Goal: Task Accomplishment & Management: Manage account settings

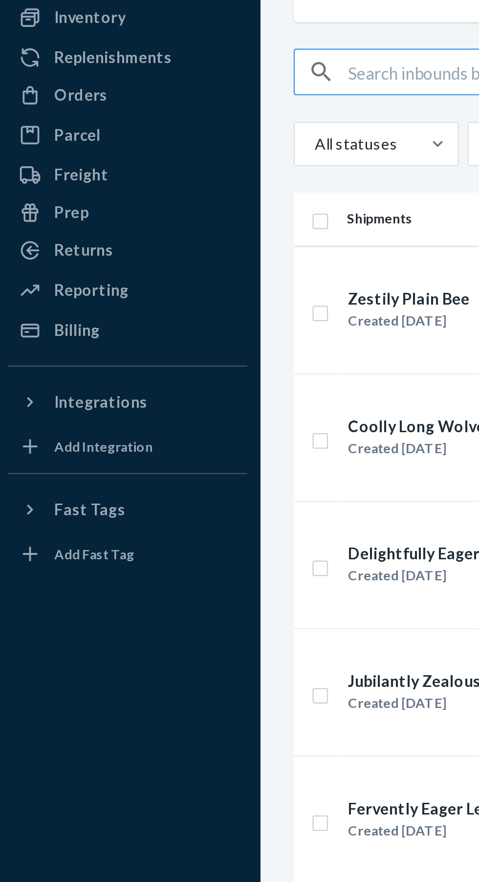
click at [41, 208] on div "Orders" at bounding box center [37, 203] width 23 height 10
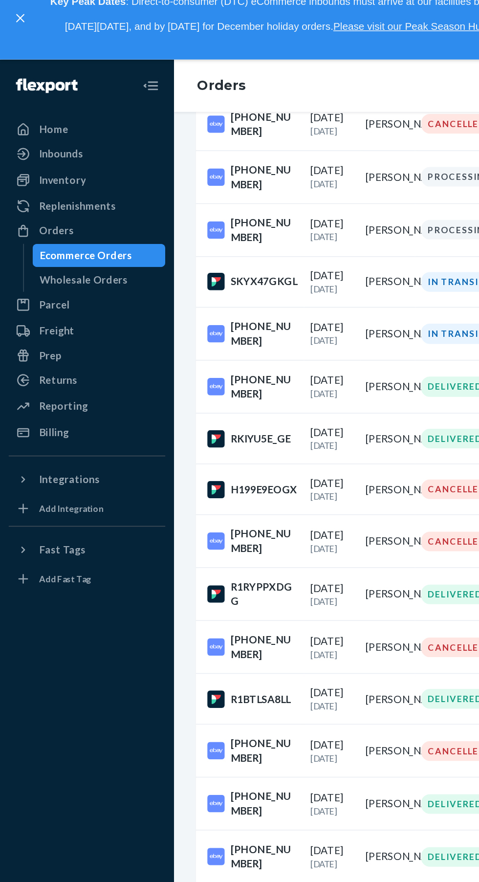
click at [50, 138] on div "Inventory" at bounding box center [41, 137] width 31 height 10
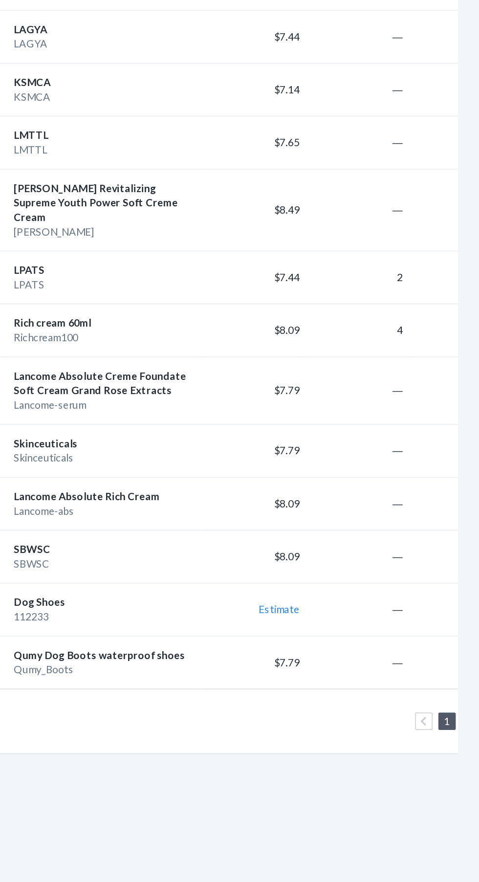
click at [147, 586] on input "checkbox" at bounding box center [144, 591] width 8 height 10
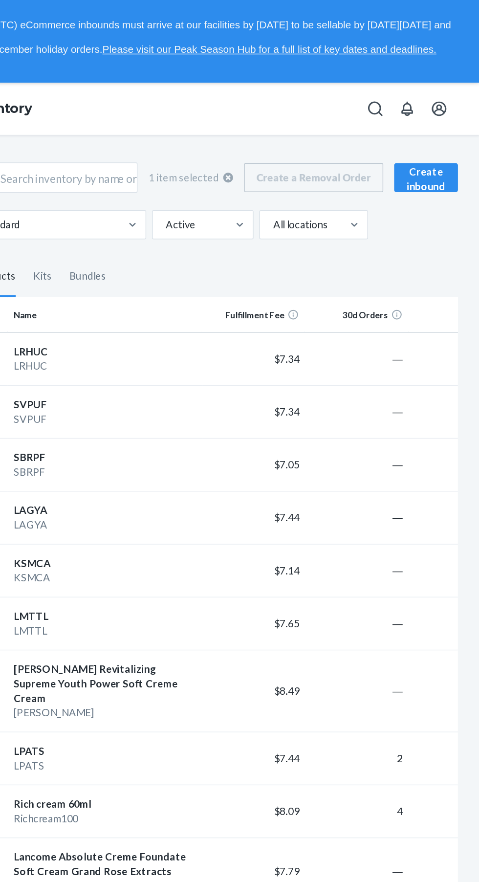
checkbox input "true"
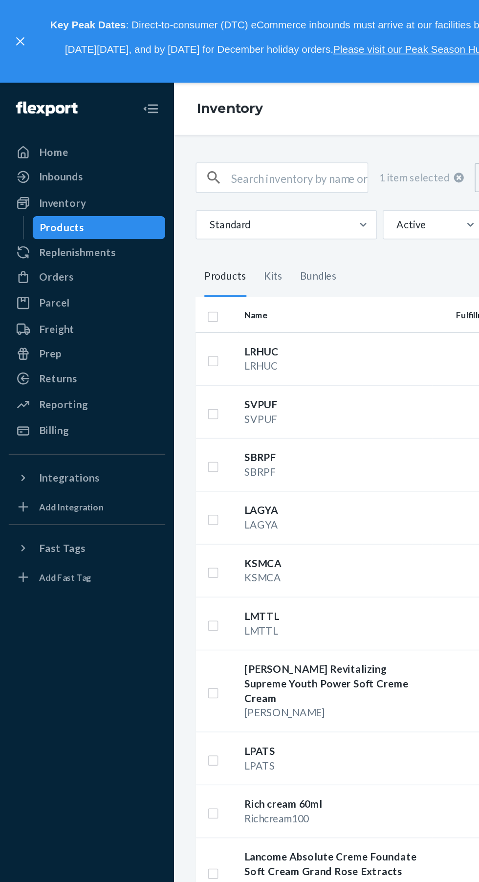
click at [55, 192] on div "Orders" at bounding box center [59, 187] width 104 height 14
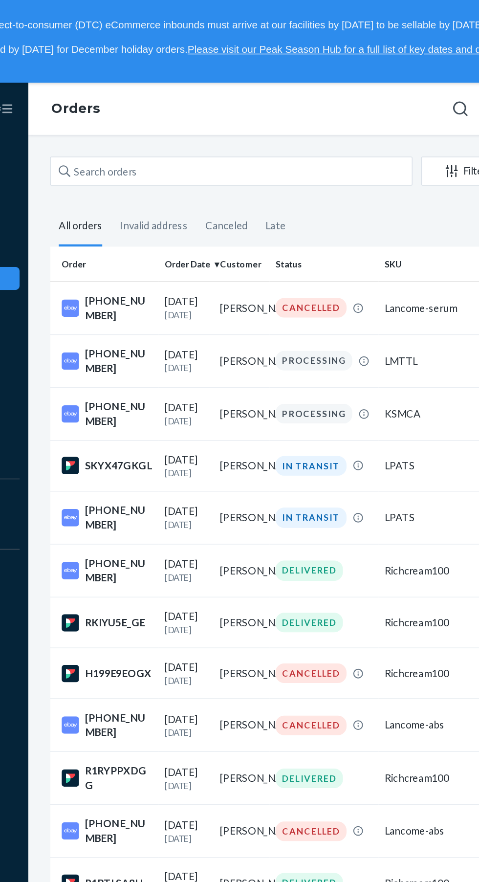
click at [171, 206] on div "27-13449-26090" at bounding box center [171, 208] width 62 height 20
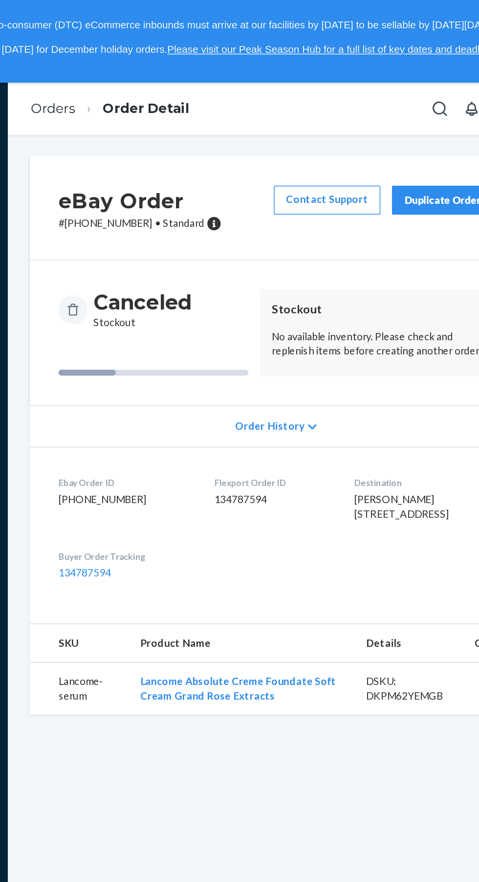
click at [400, 131] on div "Duplicate Order" at bounding box center [411, 135] width 52 height 10
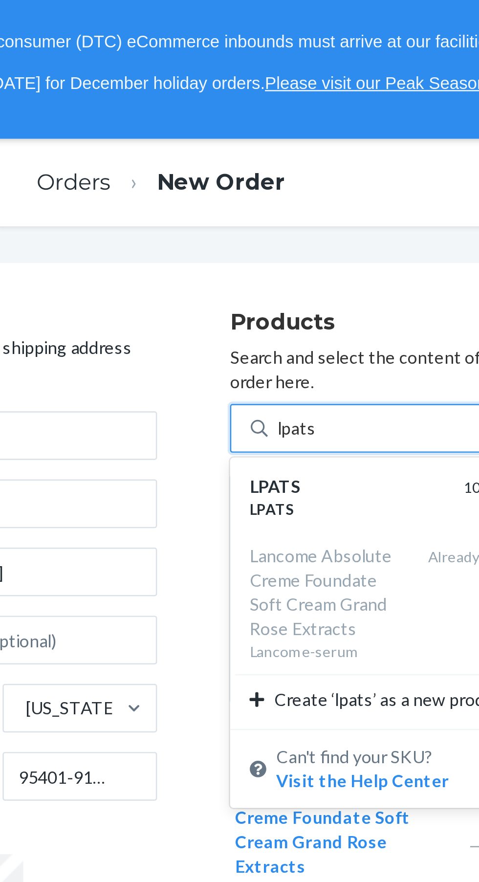
click at [238, 191] on div "LPATS" at bounding box center [257, 196] width 78 height 10
type input "lpats"
click at [238, 177] on input "lpats" at bounding box center [238, 172] width 16 height 10
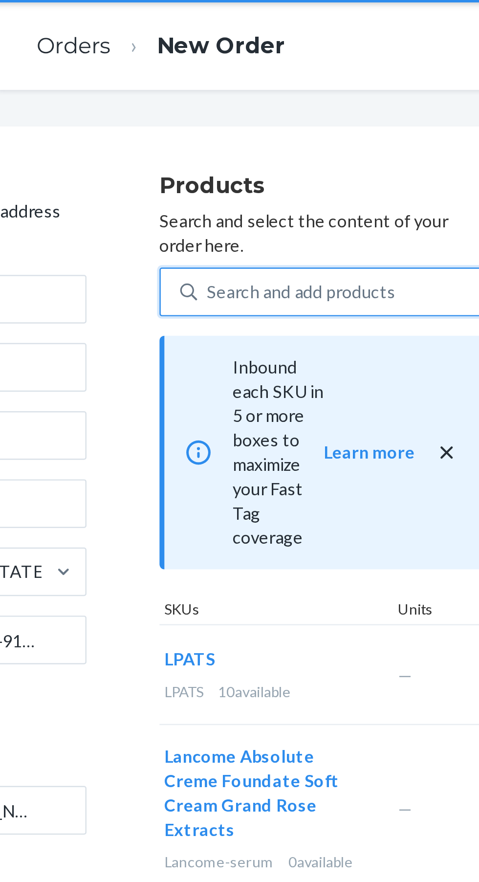
scroll to position [0, 132]
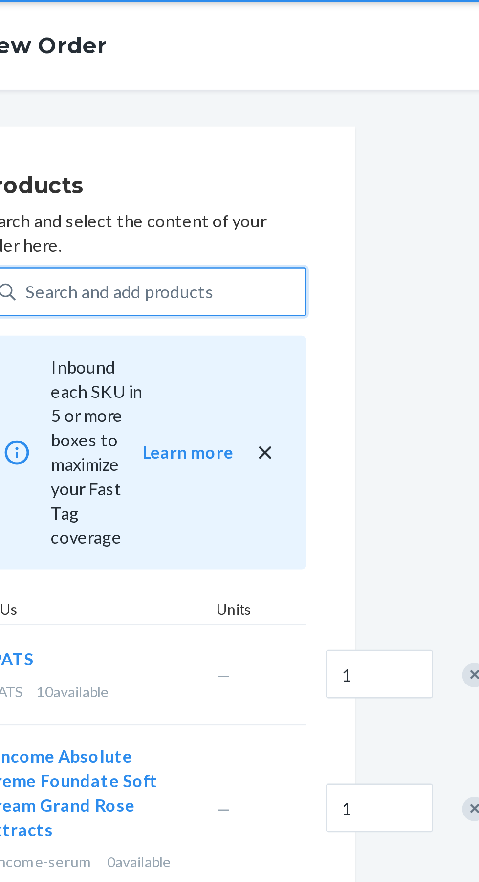
click at [375, 375] on div "Remove Item" at bounding box center [380, 380] width 10 height 10
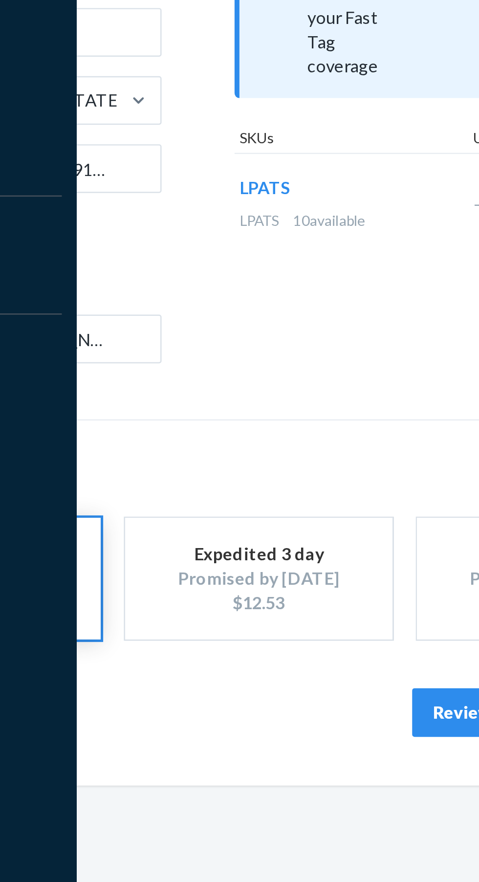
click at [264, 537] on button "Review Order" at bounding box center [282, 531] width 61 height 20
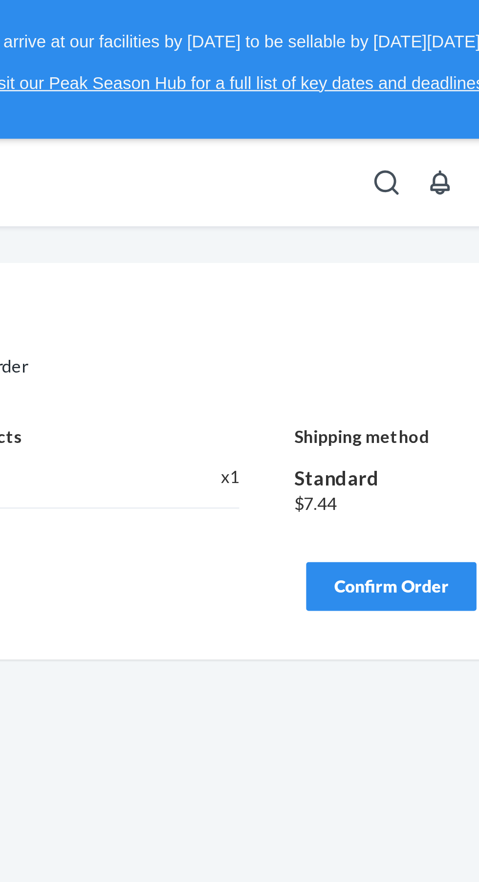
scroll to position [0, 0]
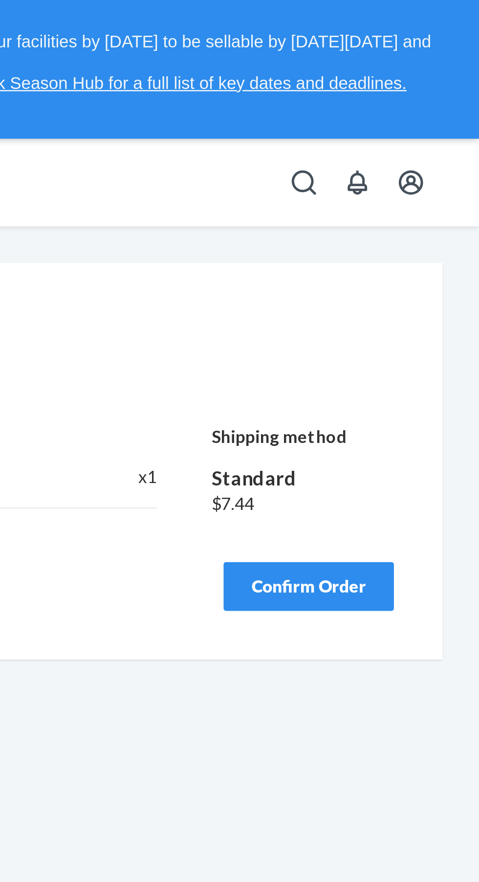
click at [409, 245] on button "Confirm Order" at bounding box center [410, 236] width 68 height 20
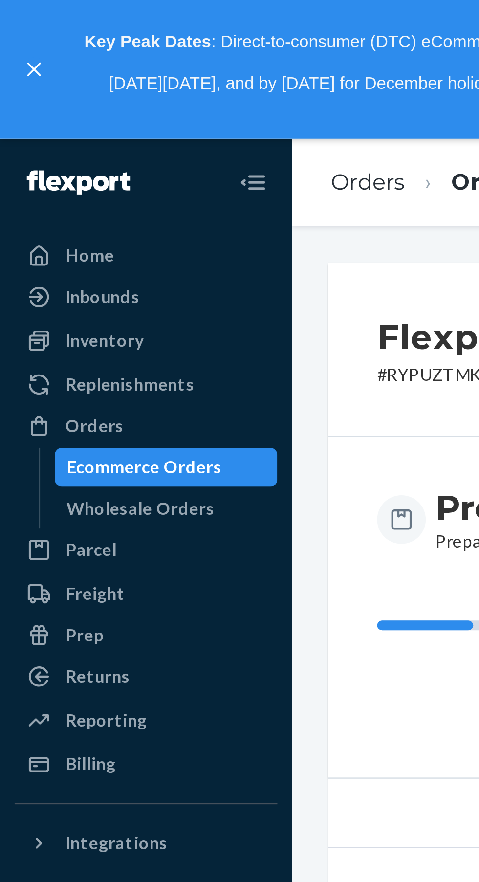
click at [50, 178] on div "Orders" at bounding box center [59, 171] width 104 height 14
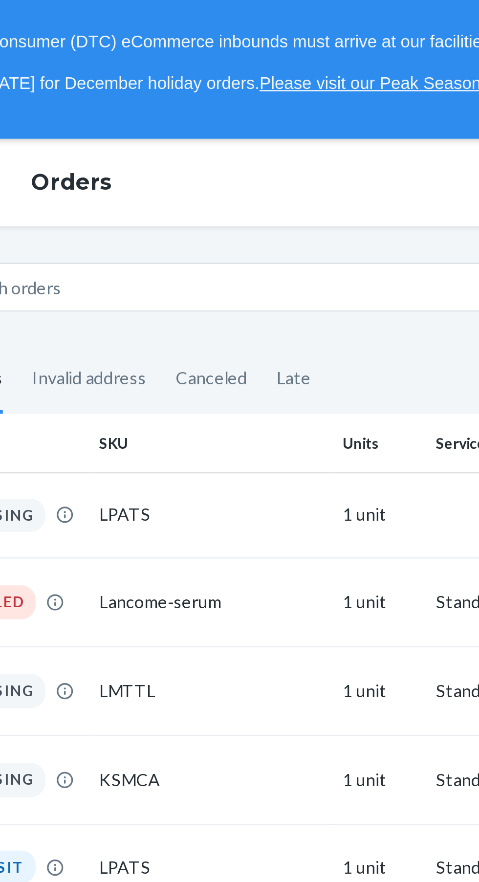
scroll to position [0, 156]
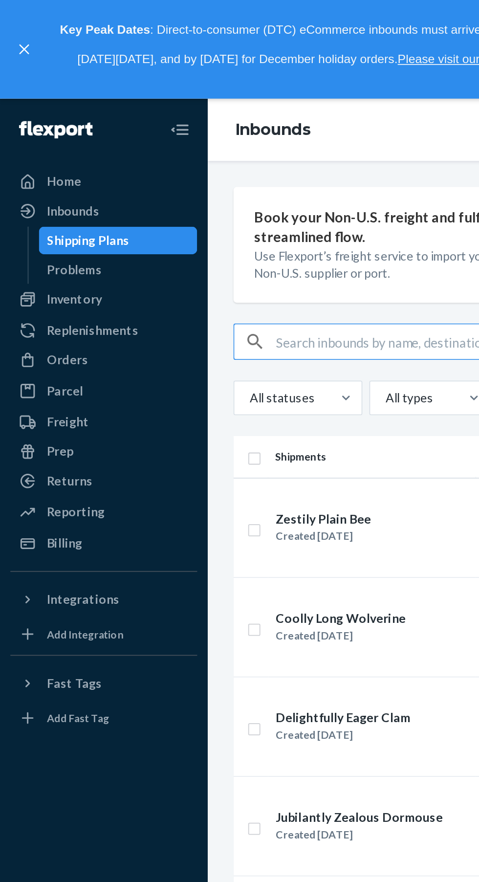
click at [38, 202] on div "Orders" at bounding box center [37, 203] width 23 height 10
